Goal: Use online tool/utility: Utilize a website feature to perform a specific function

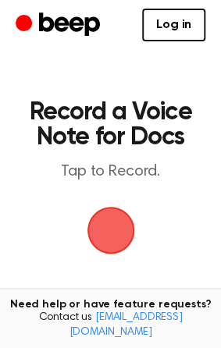
click at [122, 243] on span "button" at bounding box center [111, 231] width 48 height 48
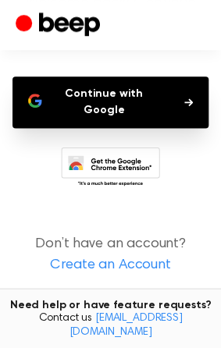
scroll to position [145, 0]
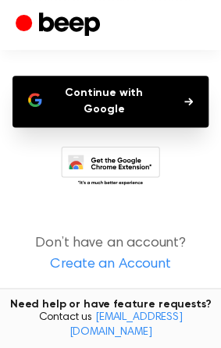
click at [137, 99] on button "Continue with Google" at bounding box center [111, 102] width 196 height 52
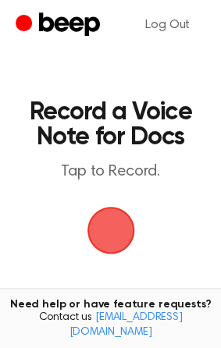
click at [110, 224] on span "button" at bounding box center [111, 231] width 48 height 48
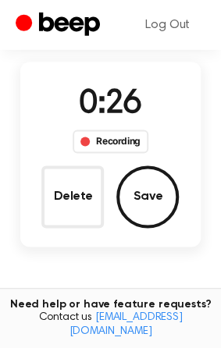
scroll to position [81, 0]
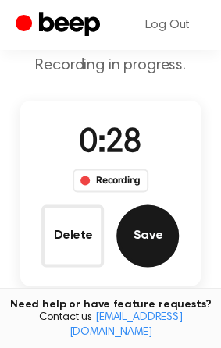
click at [159, 238] on button "Save" at bounding box center [147, 236] width 63 height 63
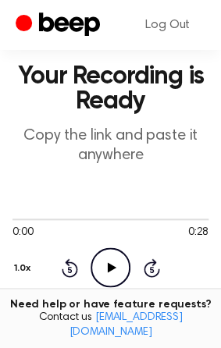
scroll to position [364, 0]
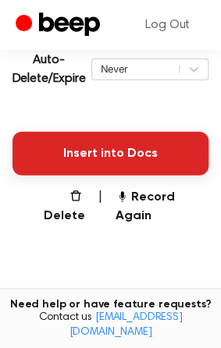
click at [109, 176] on button "Insert into Docs" at bounding box center [111, 154] width 196 height 44
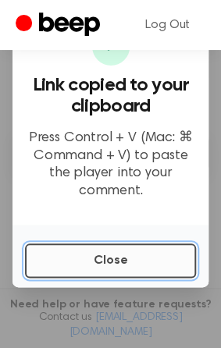
click at [70, 257] on button "Close" at bounding box center [110, 261] width 171 height 34
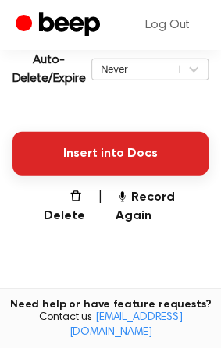
click at [124, 163] on button "Insert into Docs" at bounding box center [111, 154] width 196 height 44
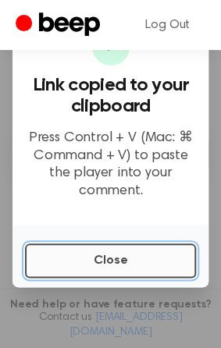
click at [49, 259] on button "Close" at bounding box center [110, 261] width 171 height 34
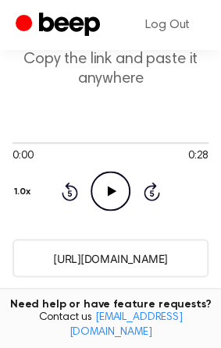
scroll to position [120, 0]
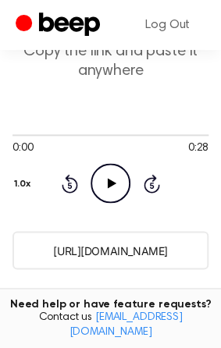
click at [115, 187] on icon "Play Audio" at bounding box center [111, 183] width 40 height 40
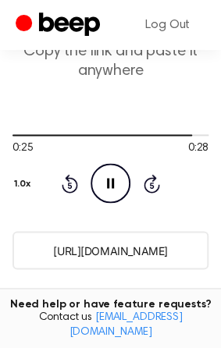
click at [105, 184] on icon "Pause Audio" at bounding box center [111, 183] width 40 height 40
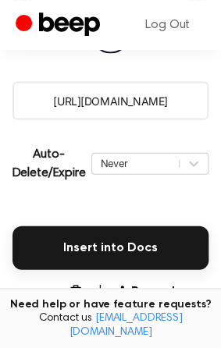
scroll to position [364, 0]
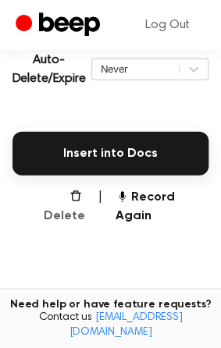
click at [59, 217] on button "Delete" at bounding box center [58, 207] width 54 height 38
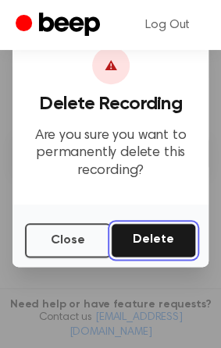
click at [142, 235] on button "Delete" at bounding box center [153, 240] width 85 height 34
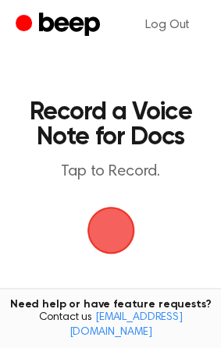
click at [113, 227] on span "button" at bounding box center [110, 231] width 58 height 58
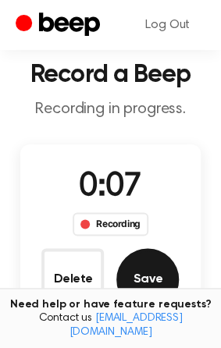
scroll to position [35, 0]
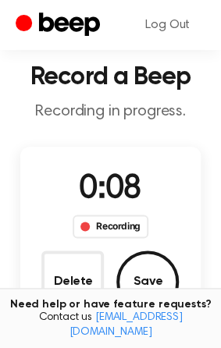
click at [124, 223] on div "Recording" at bounding box center [111, 226] width 76 height 23
click at [116, 166] on div "0:09 Recording" at bounding box center [110, 202] width 101 height 73
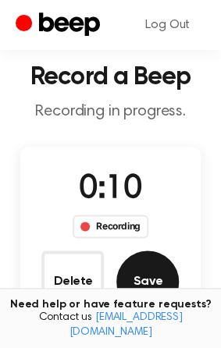
click at [149, 267] on button "Save" at bounding box center [147, 282] width 63 height 63
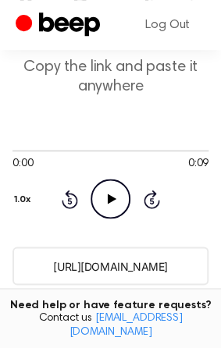
scroll to position [163, 0]
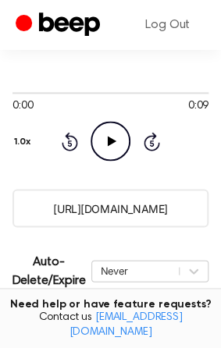
click at [103, 140] on icon "Play Audio" at bounding box center [111, 141] width 40 height 40
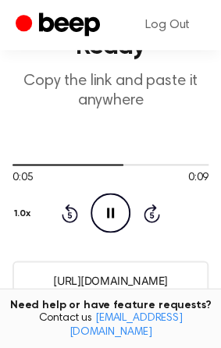
scroll to position [81, 0]
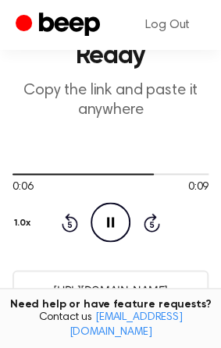
click at [109, 220] on icon at bounding box center [110, 222] width 7 height 10
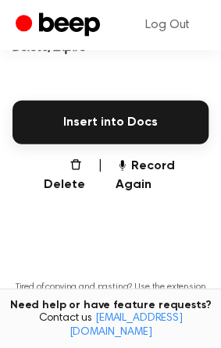
scroll to position [406, 0]
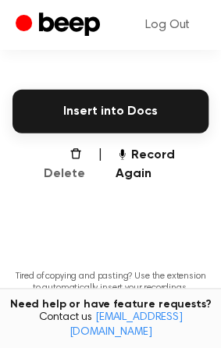
click at [66, 172] on button "Delete" at bounding box center [58, 165] width 54 height 38
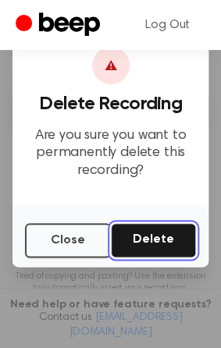
click at [138, 232] on button "Delete" at bounding box center [153, 240] width 85 height 34
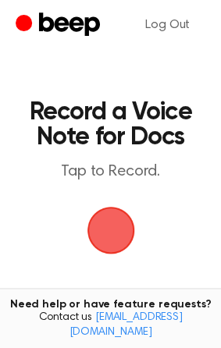
click at [111, 237] on span "button" at bounding box center [111, 231] width 44 height 44
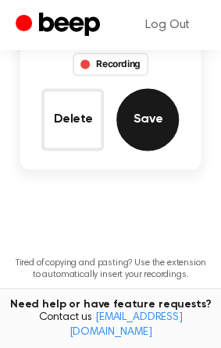
click at [154, 126] on button "Save" at bounding box center [147, 119] width 63 height 63
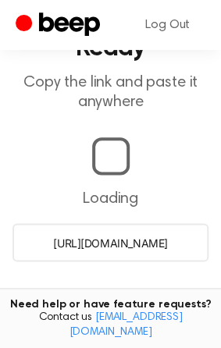
scroll to position [157, 0]
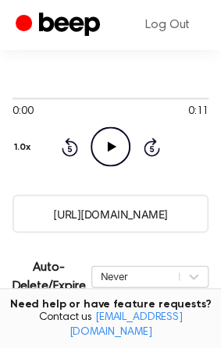
click at [109, 152] on icon "Play Audio" at bounding box center [111, 147] width 40 height 40
click at [109, 152] on icon "Pause Audio" at bounding box center [111, 147] width 40 height 40
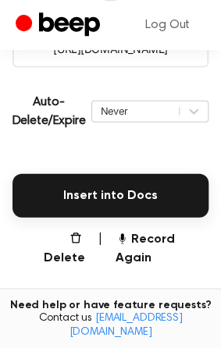
scroll to position [401, 0]
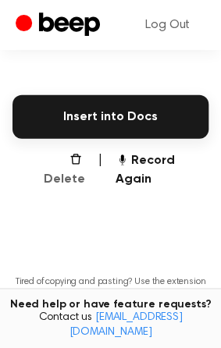
click at [72, 182] on button "Delete" at bounding box center [58, 171] width 54 height 38
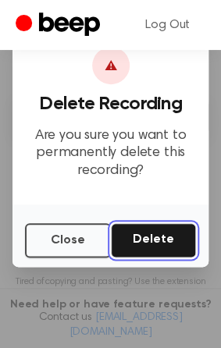
click at [134, 227] on button "Delete" at bounding box center [153, 240] width 85 height 34
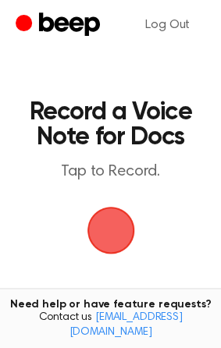
click at [95, 235] on span "button" at bounding box center [111, 231] width 44 height 44
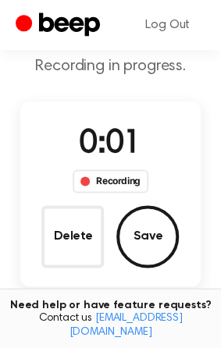
scroll to position [81, 0]
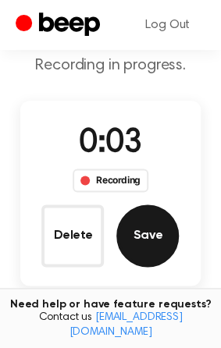
click at [133, 224] on button "Save" at bounding box center [147, 236] width 63 height 63
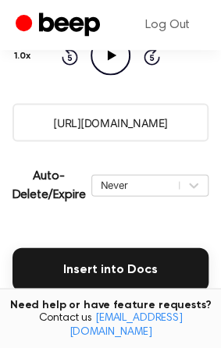
scroll to position [202, 0]
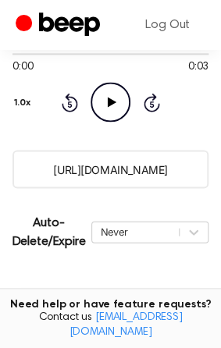
click at [113, 105] on icon "Play Audio" at bounding box center [111, 102] width 40 height 40
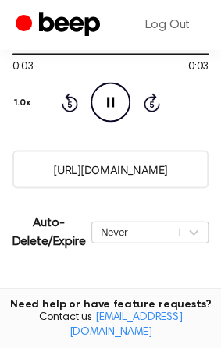
click at [113, 105] on icon at bounding box center [110, 102] width 7 height 10
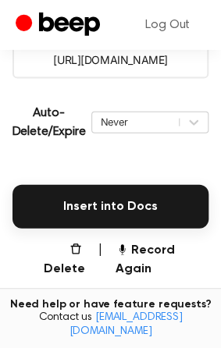
scroll to position [364, 0]
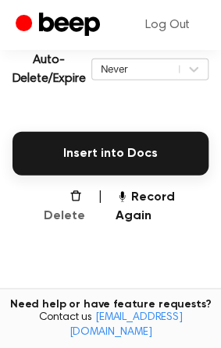
click at [70, 202] on icon "button" at bounding box center [76, 196] width 13 height 13
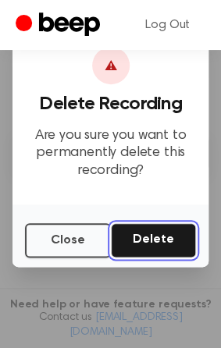
click at [153, 235] on button "Delete" at bounding box center [153, 240] width 85 height 34
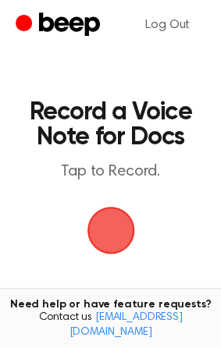
click at [120, 237] on span "button" at bounding box center [111, 231] width 44 height 44
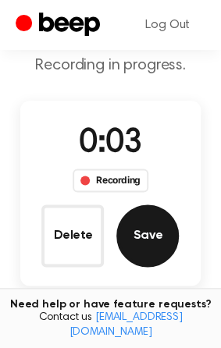
click at [130, 234] on button "Save" at bounding box center [147, 236] width 63 height 63
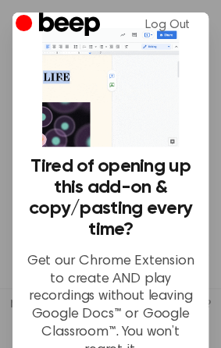
click at [16, 140] on div "Tired of opening up this add-on & copy/pasting every time? Get our Chrome Exten…" at bounding box center [111, 198] width 196 height 371
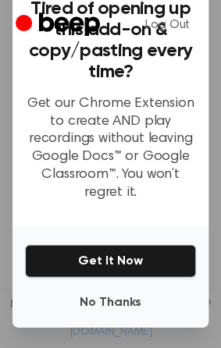
scroll to position [189, 0]
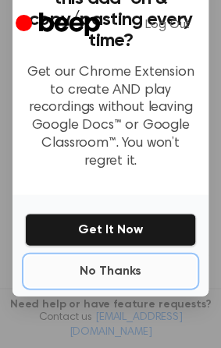
click at [95, 263] on button "No Thanks" at bounding box center [110, 270] width 171 height 31
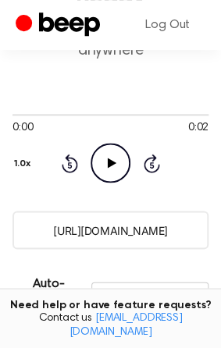
scroll to position [163, 0]
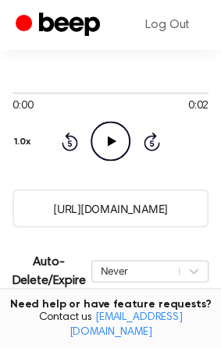
click at [116, 140] on icon "Play Audio" at bounding box center [111, 141] width 40 height 40
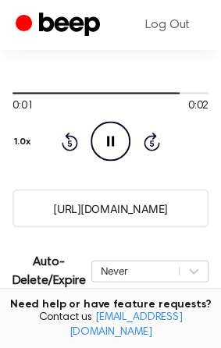
click at [116, 140] on icon "Pause Audio" at bounding box center [111, 141] width 40 height 40
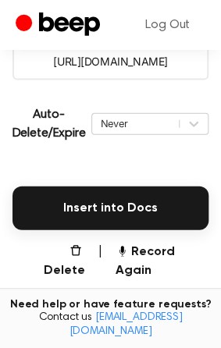
scroll to position [325, 0]
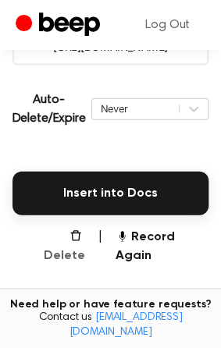
click at [63, 257] on button "Delete" at bounding box center [58, 246] width 54 height 38
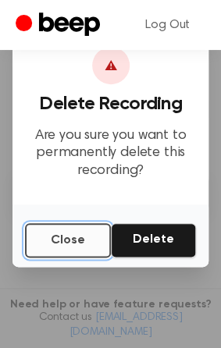
click at [70, 236] on button "Close" at bounding box center [68, 240] width 86 height 34
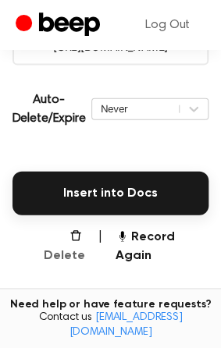
click at [63, 262] on button "Delete" at bounding box center [58, 246] width 54 height 38
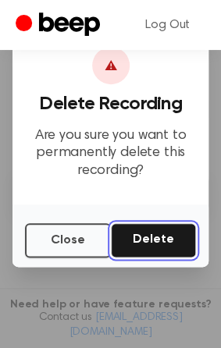
click at [141, 234] on button "Delete" at bounding box center [153, 240] width 85 height 34
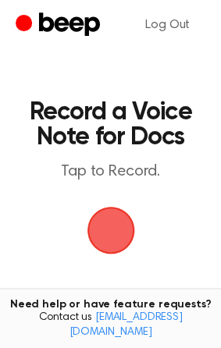
click at [99, 223] on span "button" at bounding box center [110, 230] width 67 height 67
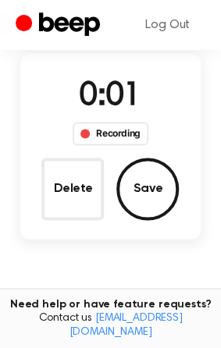
scroll to position [163, 0]
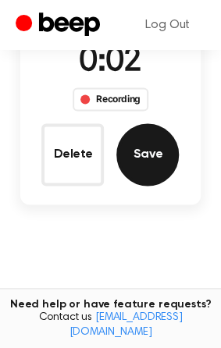
click at [152, 156] on button "Save" at bounding box center [147, 154] width 63 height 63
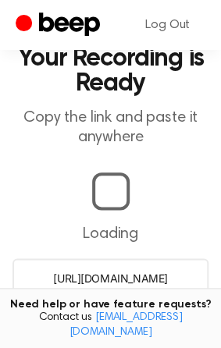
scroll to position [157, 0]
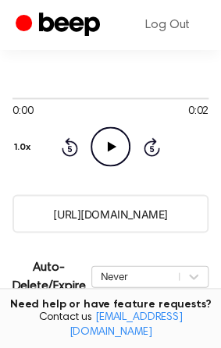
click at [112, 156] on icon "Play Audio" at bounding box center [111, 147] width 40 height 40
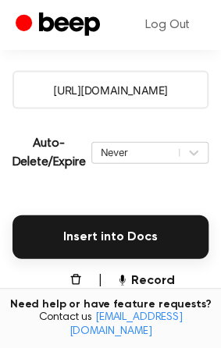
scroll to position [320, 0]
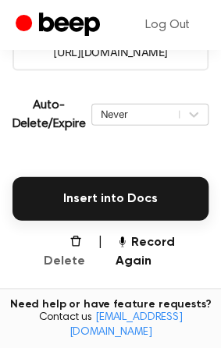
click at [55, 258] on button "Delete" at bounding box center [58, 252] width 54 height 38
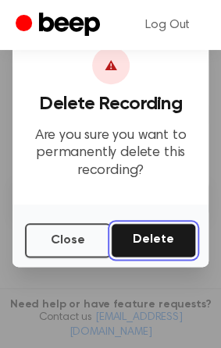
click at [151, 237] on button "Delete" at bounding box center [153, 240] width 85 height 34
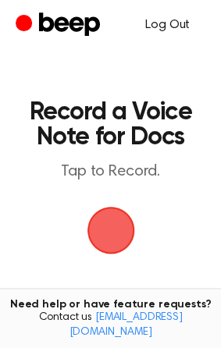
click at [163, 29] on link "Log Out" at bounding box center [168, 25] width 76 height 38
